Goal: Task Accomplishment & Management: Complete application form

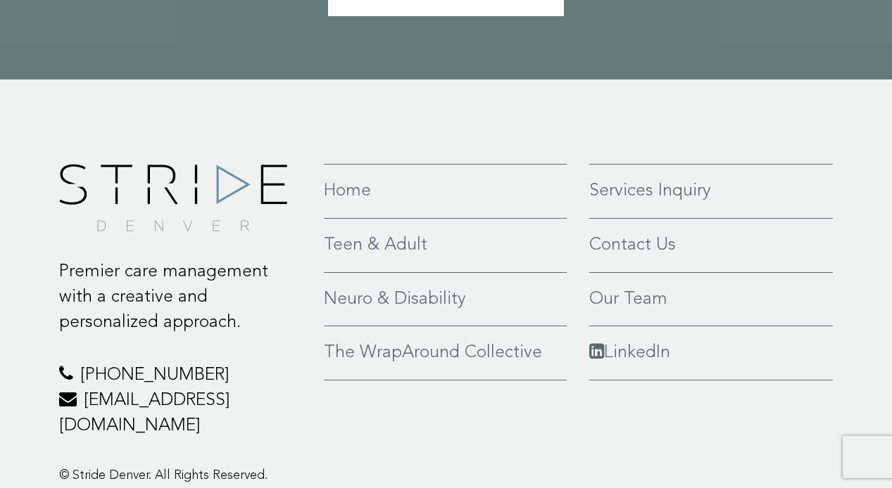
scroll to position [3178, 0]
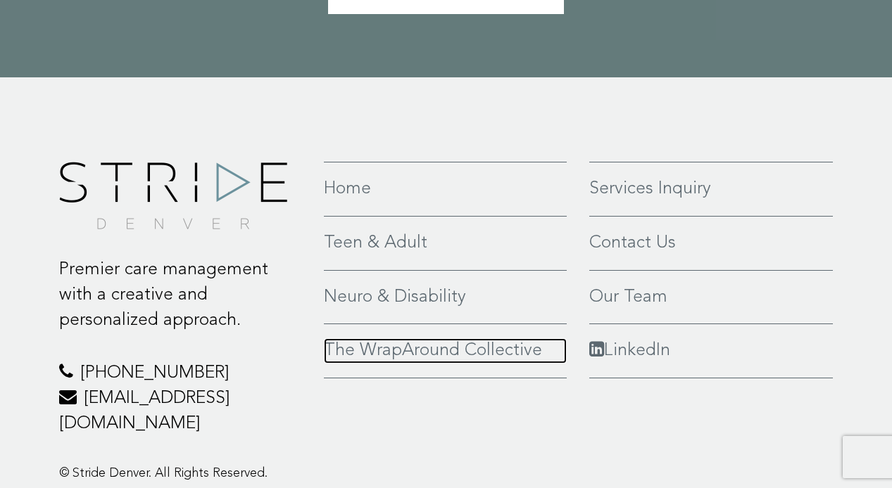
click at [478, 339] on link "The WrapAround Collective" at bounding box center [445, 351] width 243 height 25
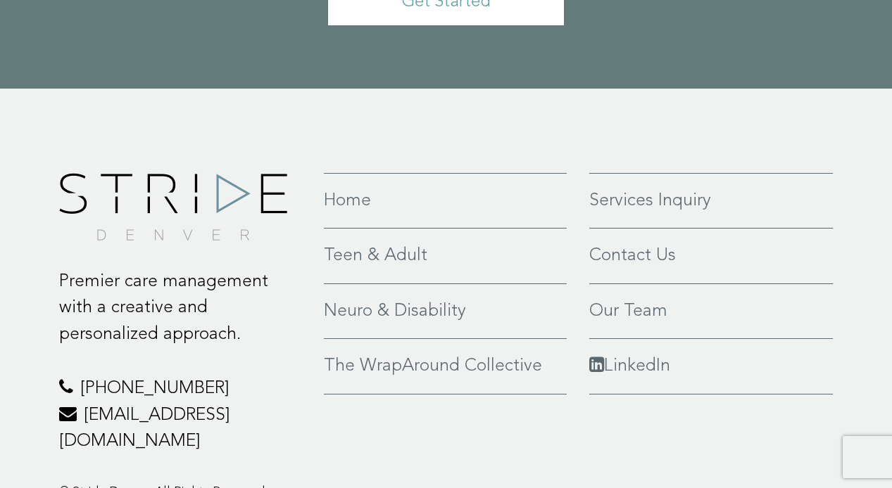
scroll to position [3318, 0]
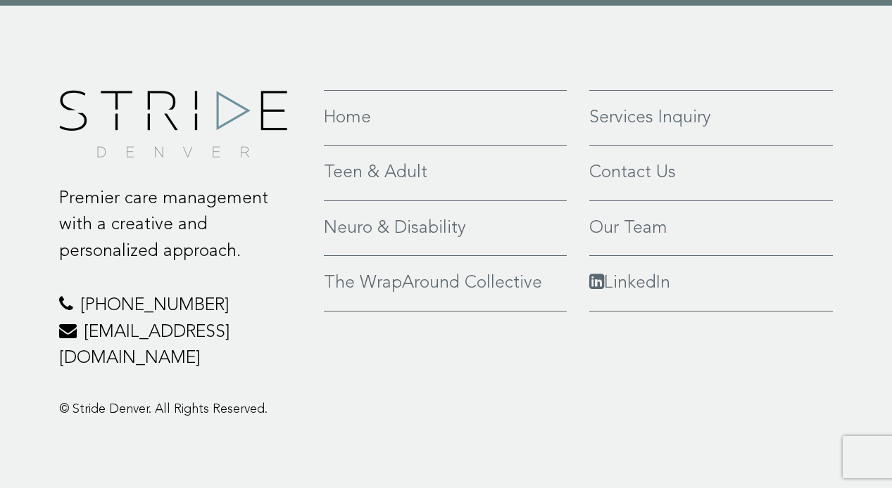
click at [370, 174] on link "Teen & Adult" at bounding box center [445, 173] width 243 height 27
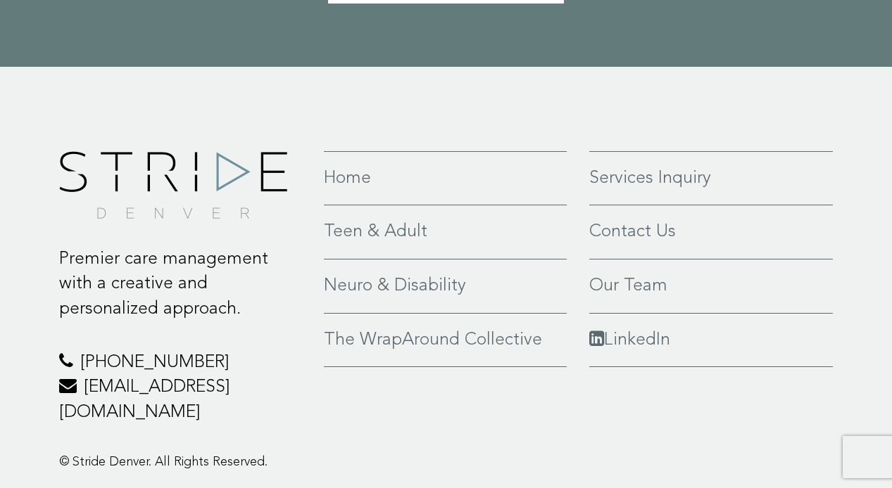
scroll to position [3587, 0]
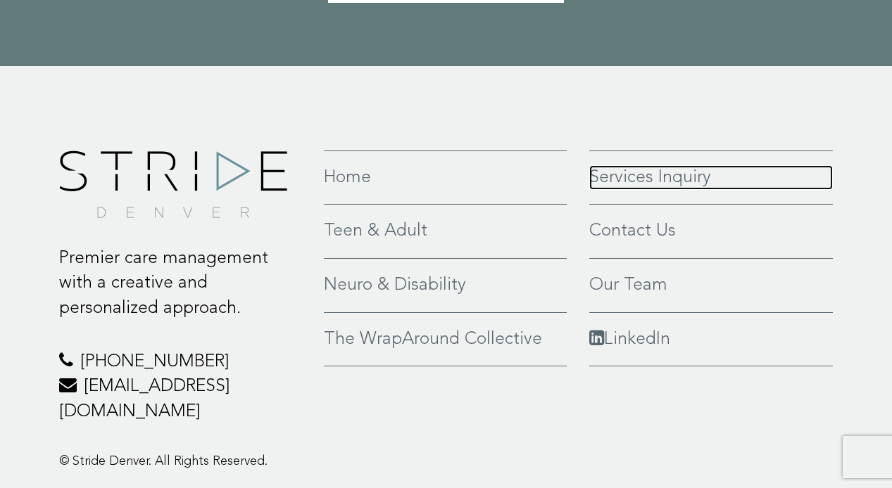
click at [672, 191] on link "Services Inquiry" at bounding box center [711, 177] width 244 height 25
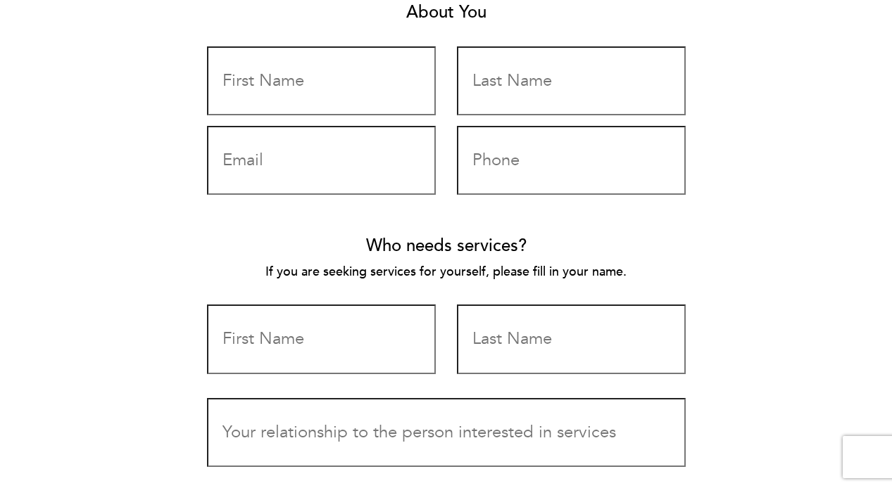
scroll to position [564, 0]
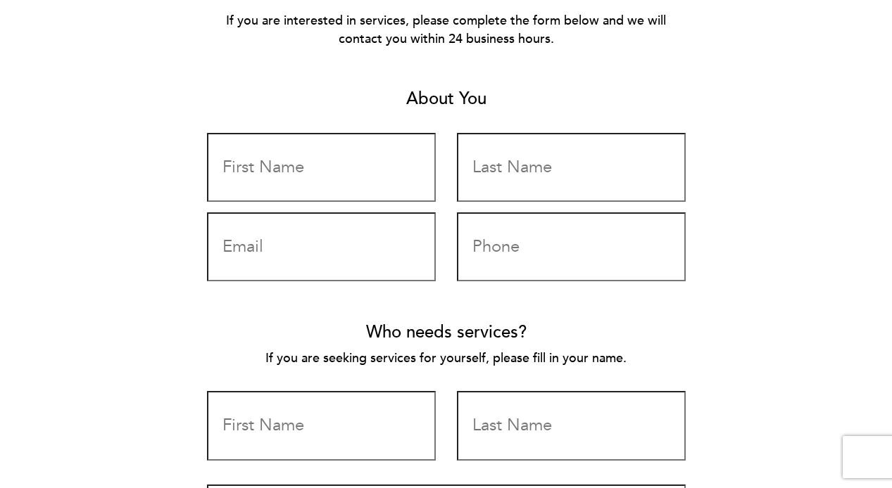
click at [332, 163] on input "Contact form" at bounding box center [321, 167] width 229 height 69
type input "[PERSON_NAME]"
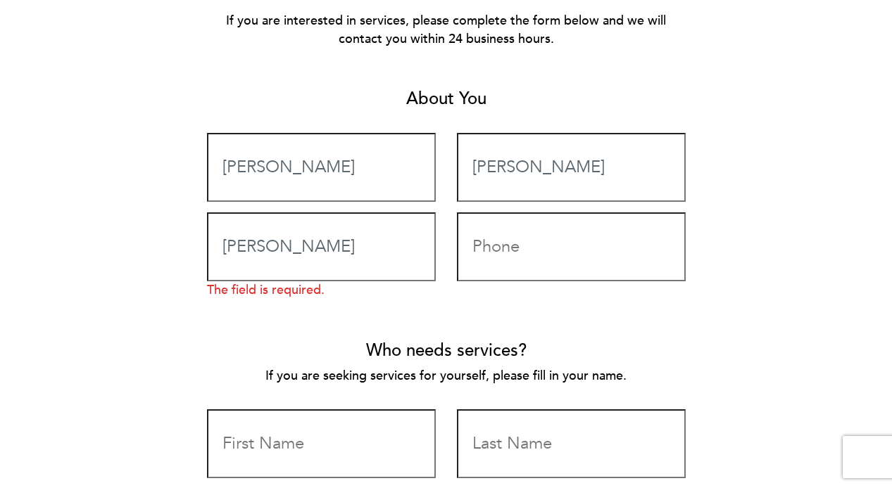
type input "[EMAIL_ADDRESS][DOMAIN_NAME]"
type input "[PERSON_NAME]"
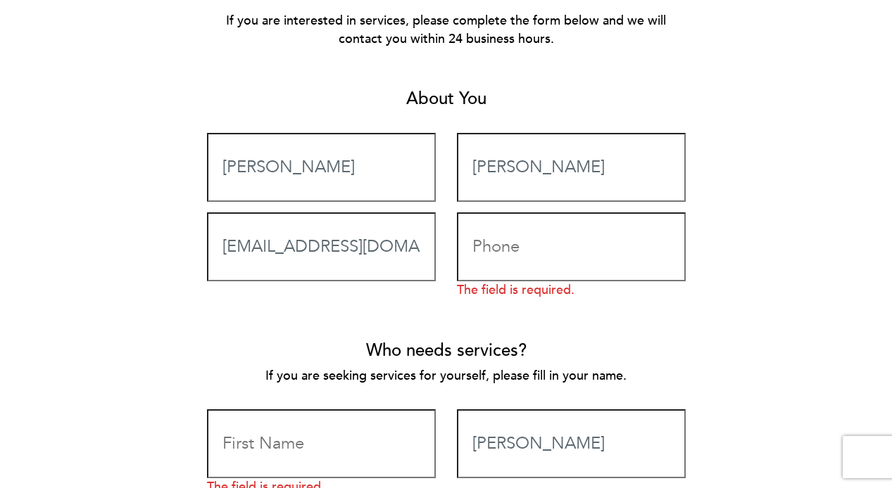
click at [495, 256] on input "Contact form" at bounding box center [571, 247] width 229 height 69
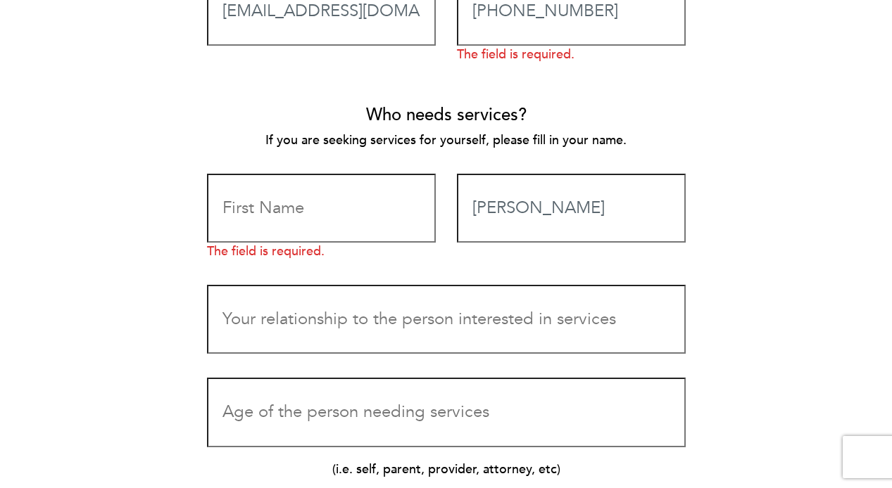
scroll to position [815, 0]
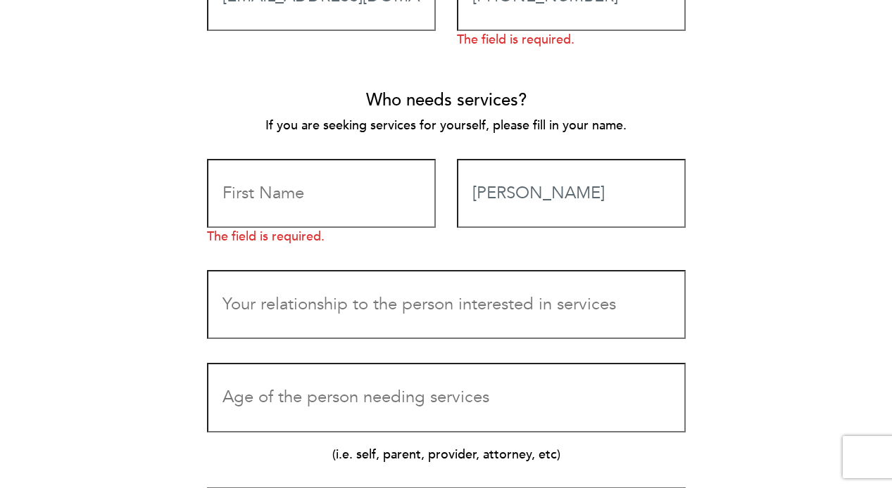
type input "913-620-1116"
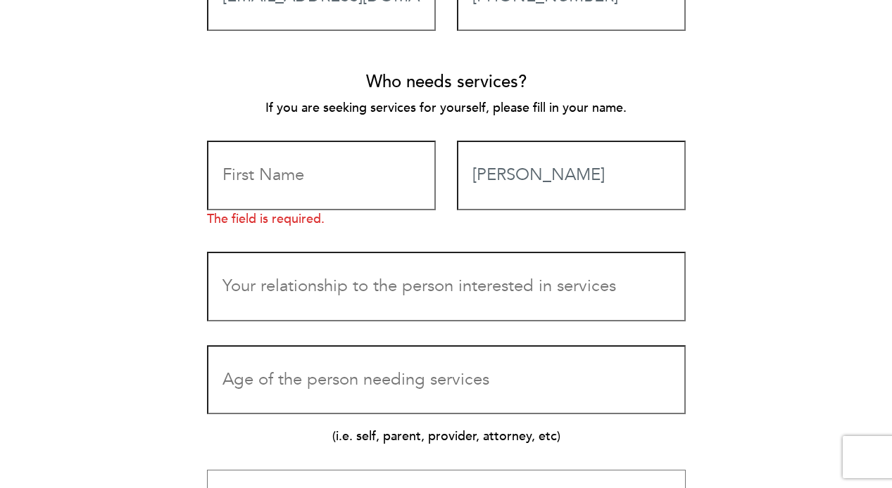
click at [310, 187] on input "Contact form" at bounding box center [321, 175] width 229 height 69
click at [251, 175] on input "Katie" at bounding box center [321, 175] width 229 height 69
type input "Sean"
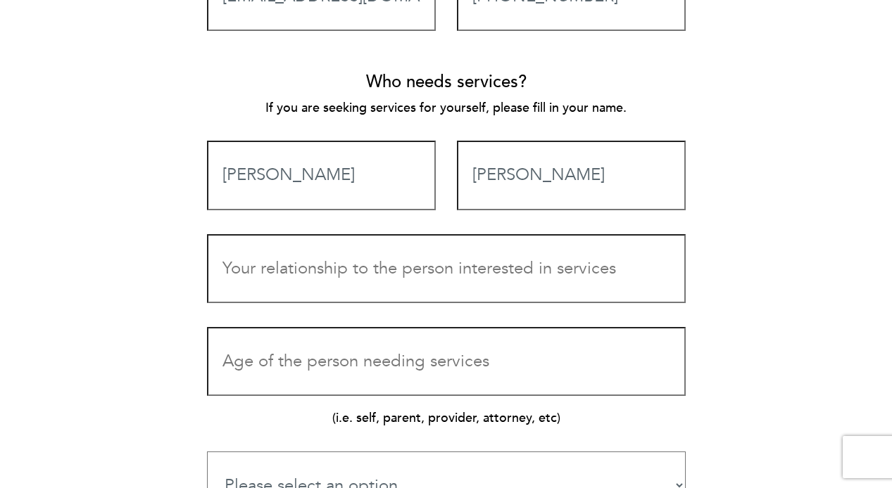
type input "Bailey"
click at [372, 291] on input "Contact form" at bounding box center [446, 268] width 479 height 69
type input "T"
type input "psychotherapy client"
click at [419, 366] on input "Contact form" at bounding box center [446, 361] width 479 height 69
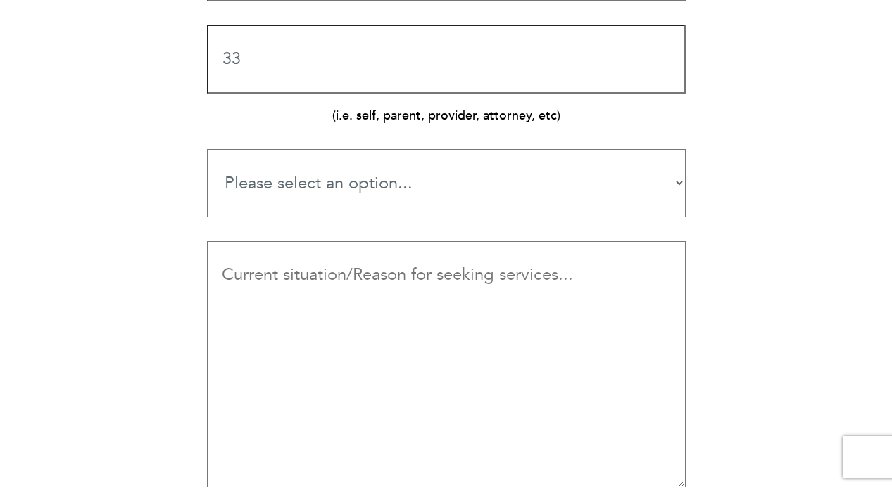
scroll to position [1130, 0]
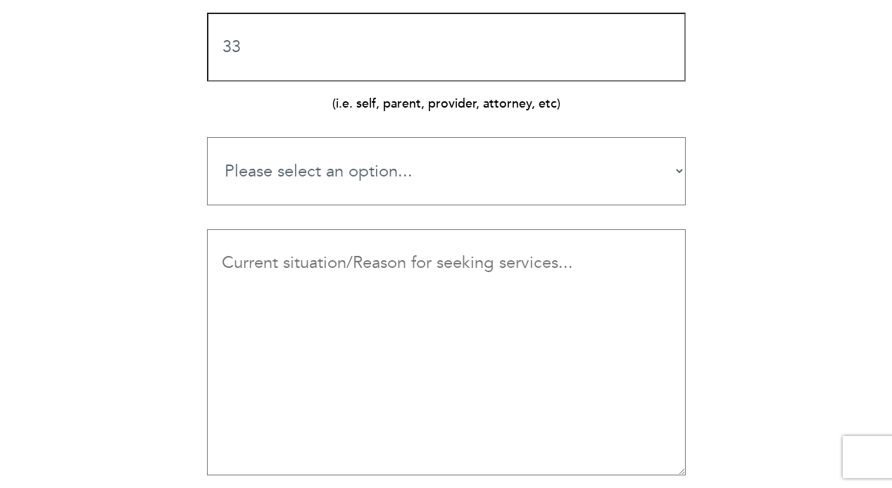
type input "33"
click at [380, 178] on select "Please select an option... Teen Services Young Adult Services Neuro-Rehab & Dis…" at bounding box center [446, 171] width 479 height 68
select select "The WrapAround Collective"
click at [207, 137] on select "Please select an option... Teen Services Young Adult Services Neuro-Rehab & Dis…" at bounding box center [446, 171] width 479 height 68
click at [413, 272] on textarea "Contact form" at bounding box center [446, 352] width 479 height 246
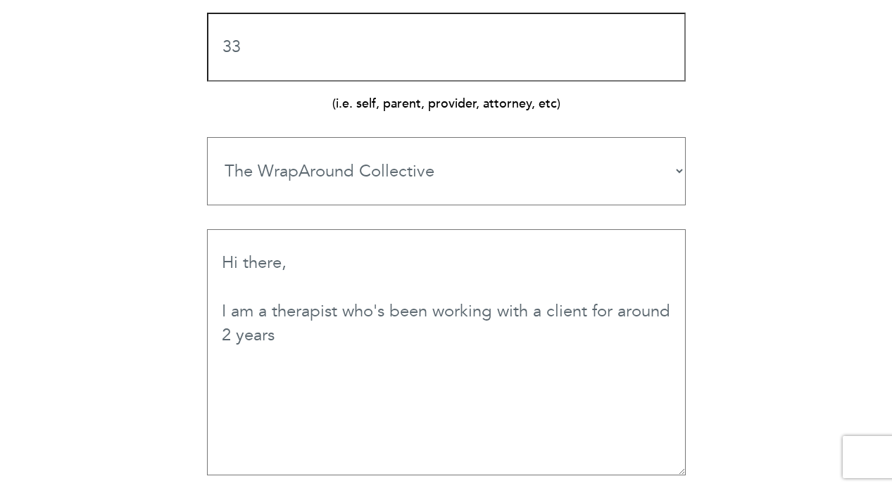
click at [547, 310] on textarea "Hi there, I am a therapist who's been working with a client for around 2 years" at bounding box center [446, 352] width 479 height 246
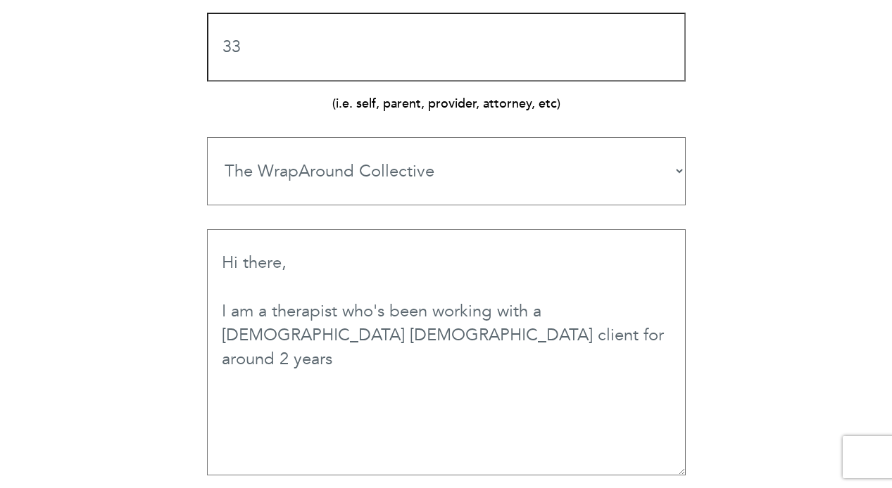
click at [493, 339] on textarea "Hi there, I am a therapist who's been working with a 33-yr old male client for …" at bounding box center [446, 352] width 479 height 246
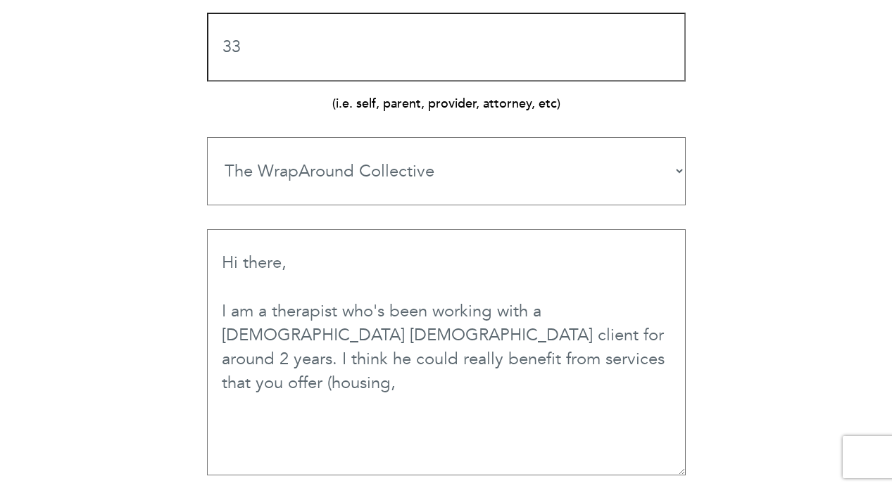
click at [398, 358] on textarea "Hi there, I am a therapist who's been working with a 33-yr old male client for …" at bounding box center [446, 352] width 479 height 246
click at [604, 365] on textarea "Hi there, I am a therapist who's been working with a 33-yr old male client for …" at bounding box center [446, 352] width 479 height 246
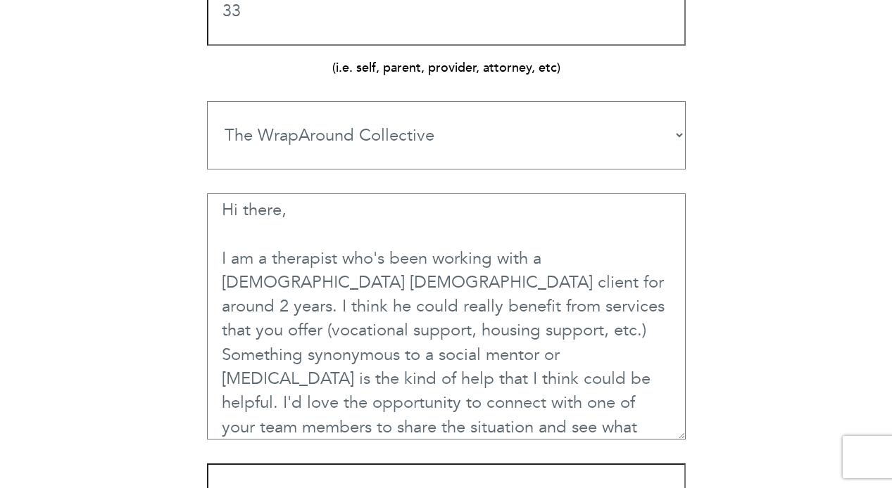
scroll to position [1170, 0]
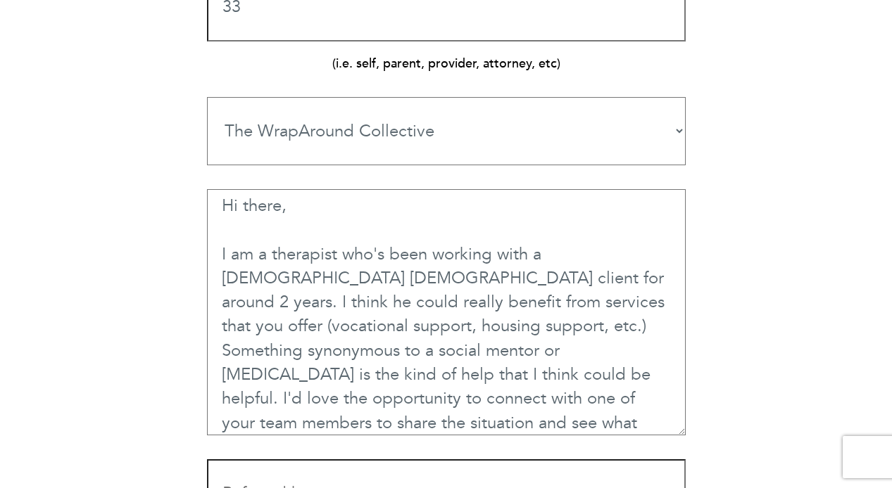
click at [436, 349] on textarea "Hi there, I am a therapist who's been working with a 33-yr old male client for …" at bounding box center [446, 312] width 479 height 246
click at [472, 419] on textarea "Hi there, I am a therapist who's been working with a 33-yr old male client for …" at bounding box center [446, 312] width 479 height 246
click at [438, 339] on textarea "Hi there, I am a therapist who's been working with a 33-yr old male client for …" at bounding box center [446, 312] width 479 height 246
click at [481, 425] on textarea "Hi there, I am a therapist who's been working with a 33-yr old male client for …" at bounding box center [446, 312] width 479 height 246
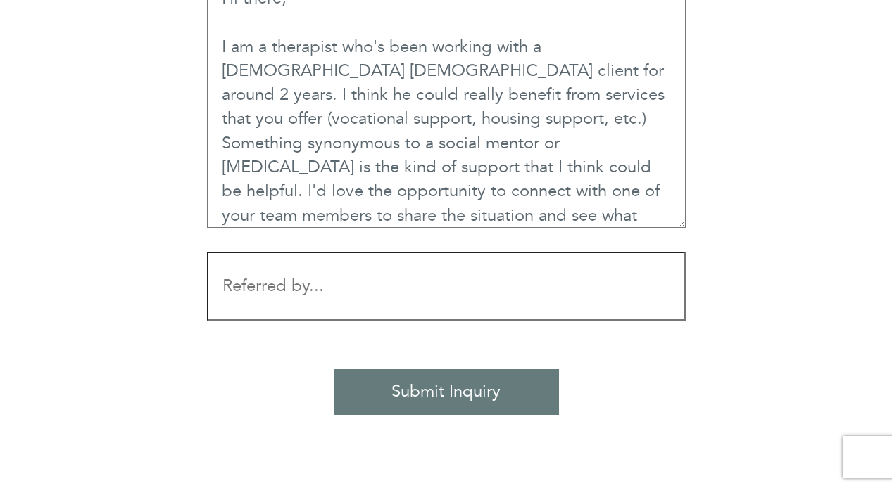
scroll to position [1378, 0]
type textarea "Hi there, I am a therapist who's been working with a 33-yr old male client for …"
click at [635, 277] on input "Contact form" at bounding box center [446, 285] width 479 height 69
click at [485, 397] on input "Submit Inquiry" at bounding box center [446, 391] width 225 height 45
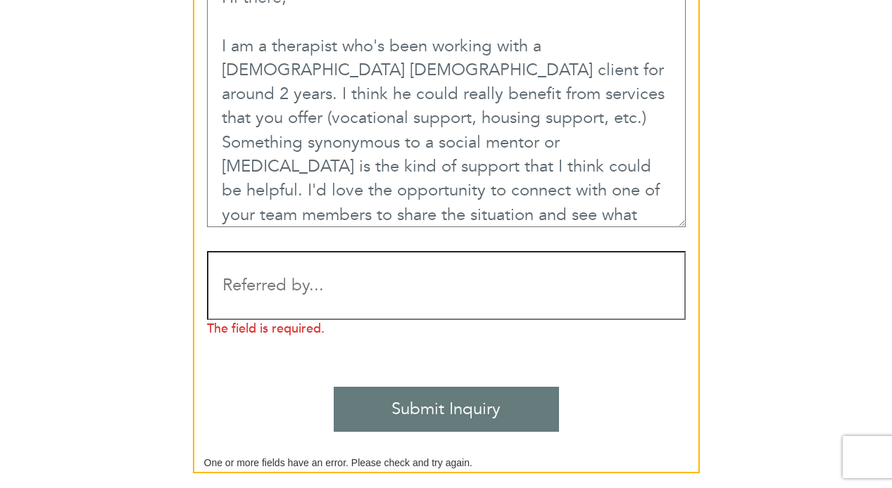
click at [325, 299] on input "Contact form" at bounding box center [446, 285] width 479 height 69
type input "m"
type input "K"
type input "Katie Kershenbaum"
click at [379, 397] on input "Submit Inquiry" at bounding box center [446, 409] width 225 height 45
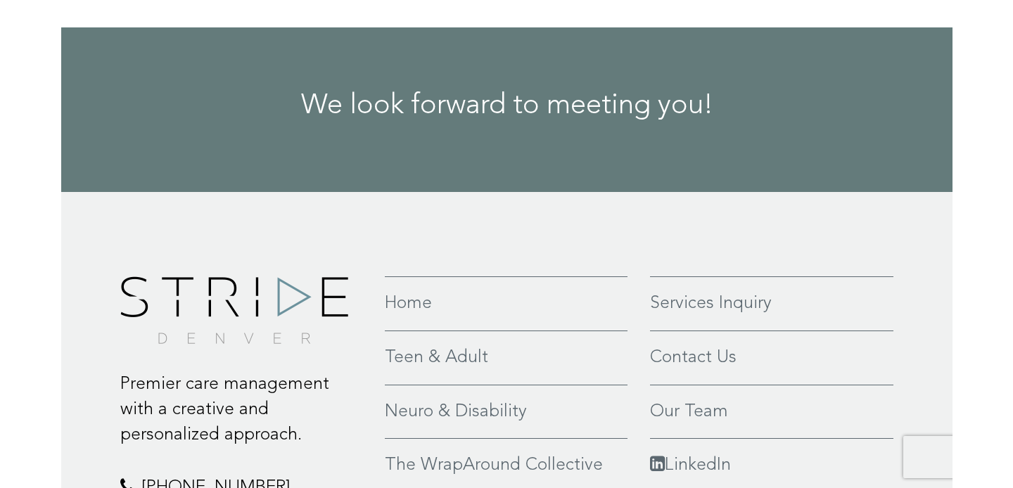
scroll to position [1811, 0]
